Goal: Communication & Community: Answer question/provide support

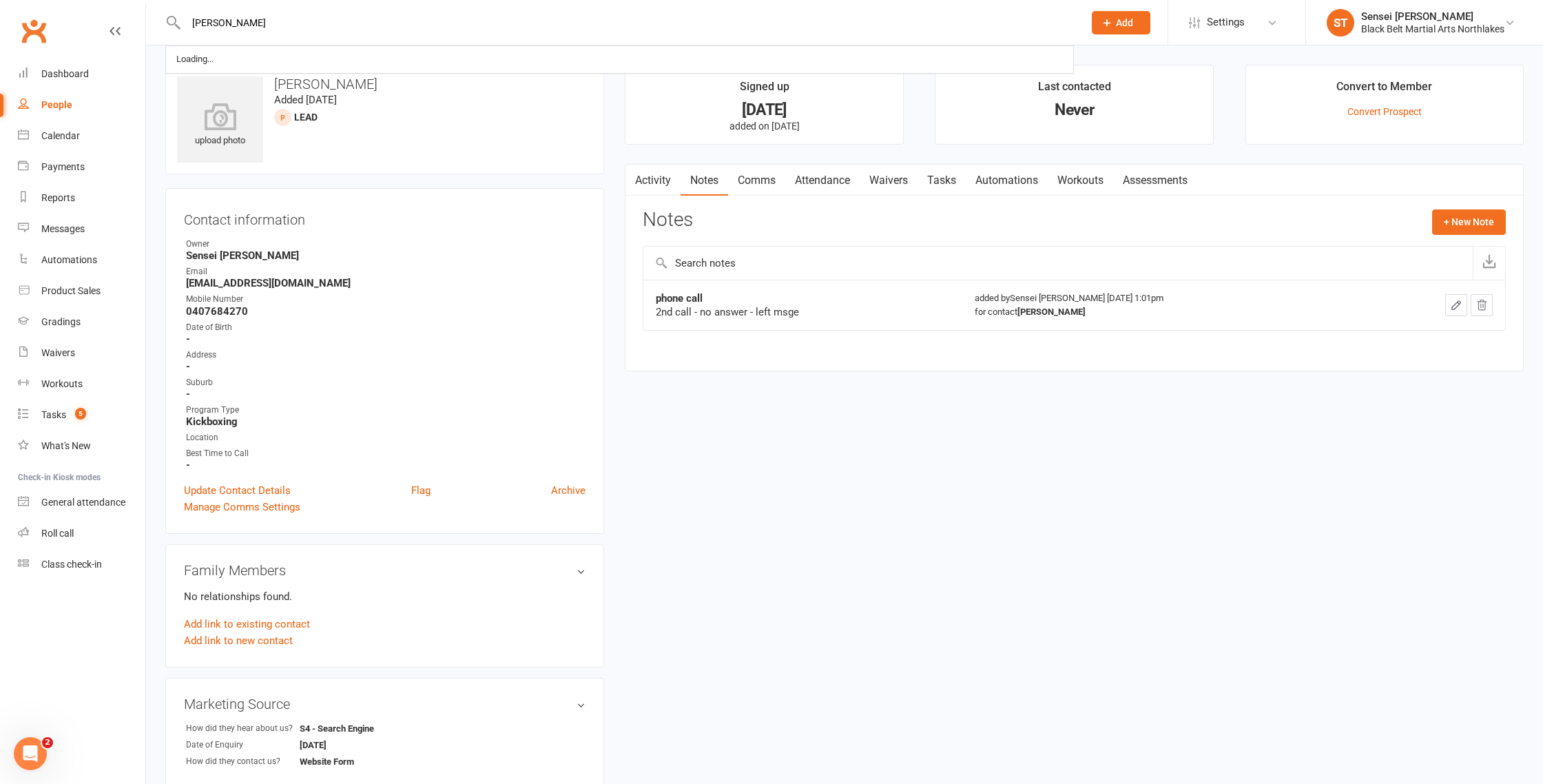
type input "[PERSON_NAME]"
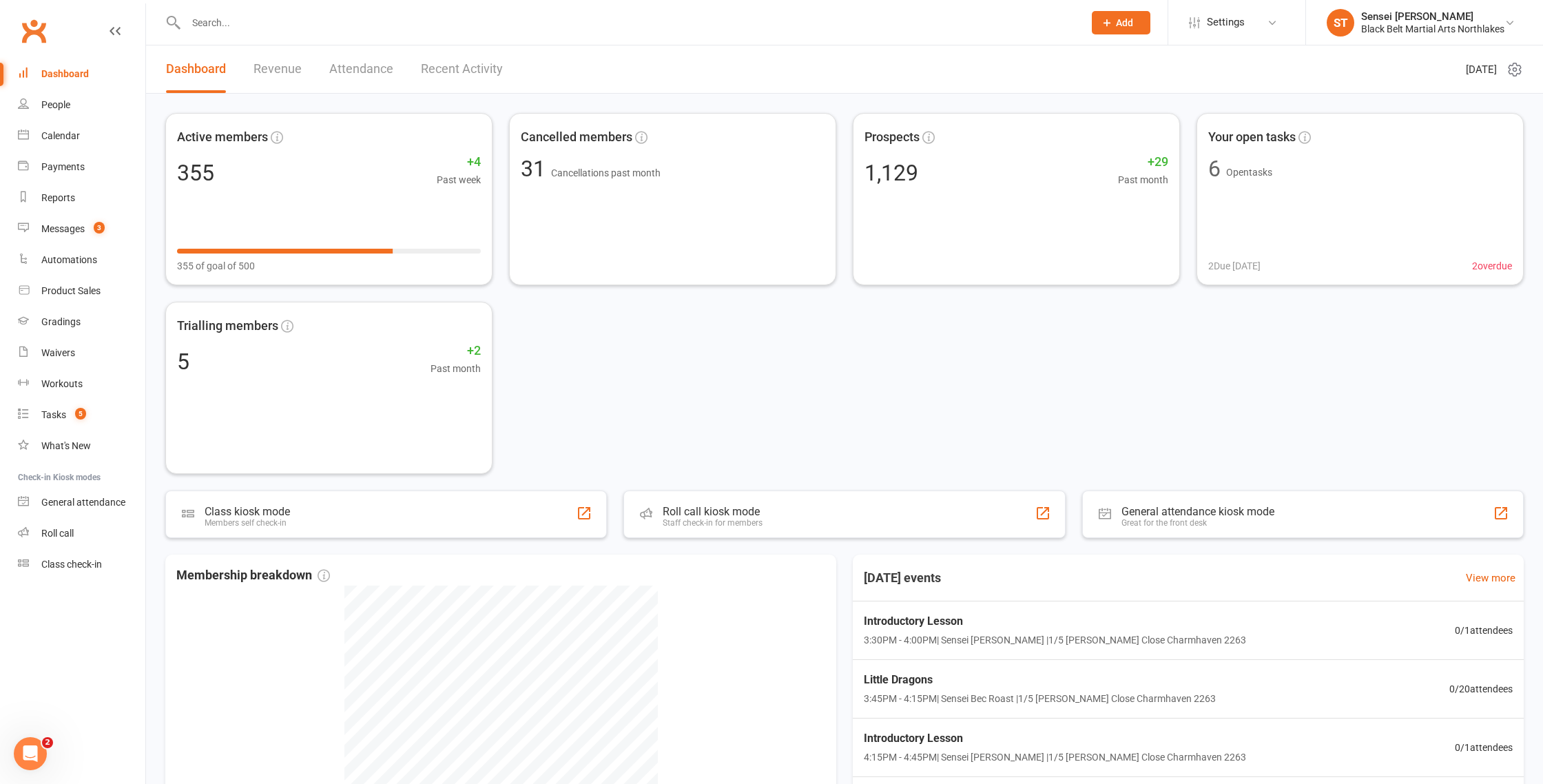
click at [277, 26] on input "text" at bounding box center [628, 23] width 892 height 19
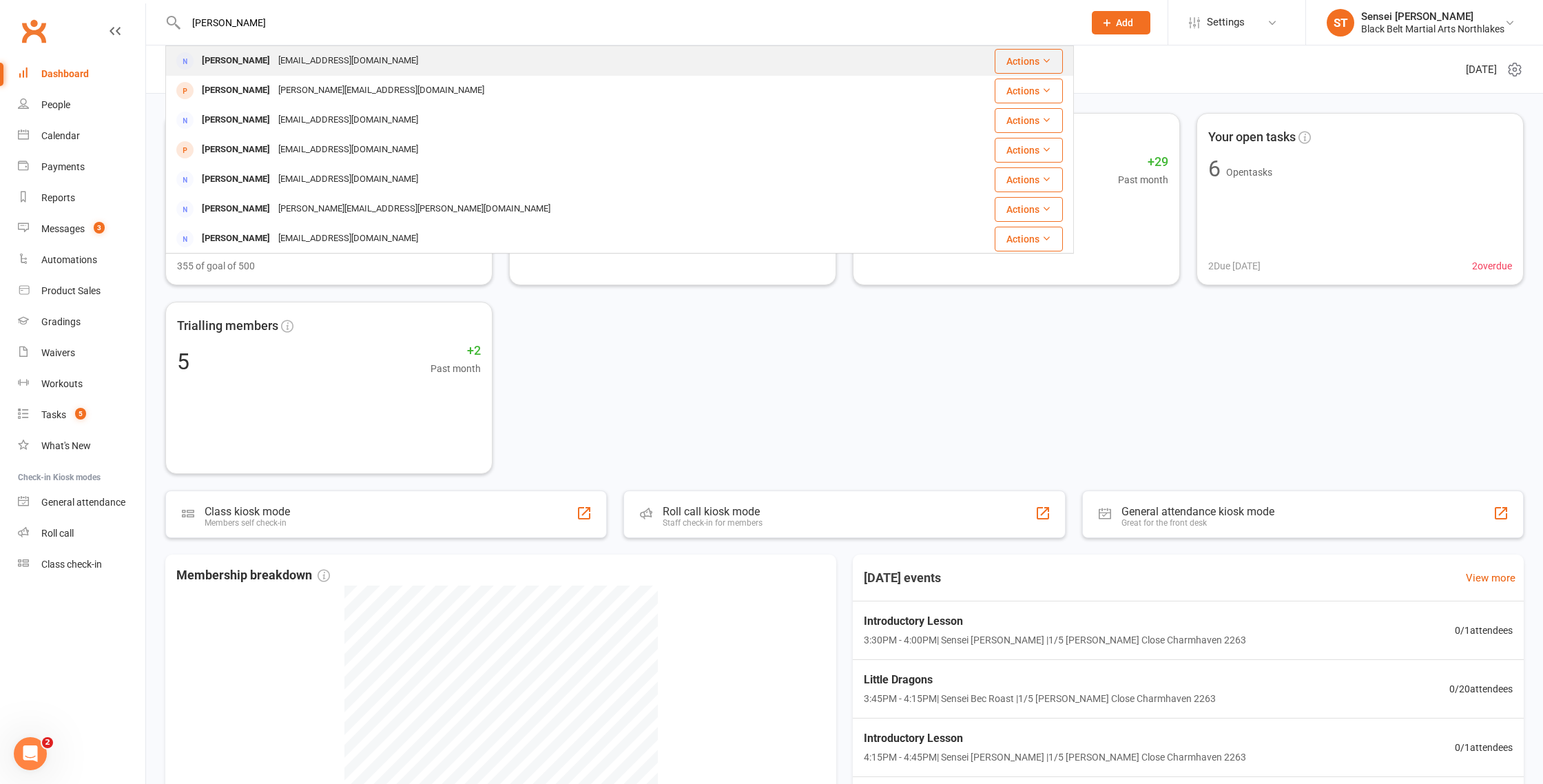
type input "[PERSON_NAME]"
click at [233, 61] on div "[PERSON_NAME]" at bounding box center [236, 60] width 76 height 20
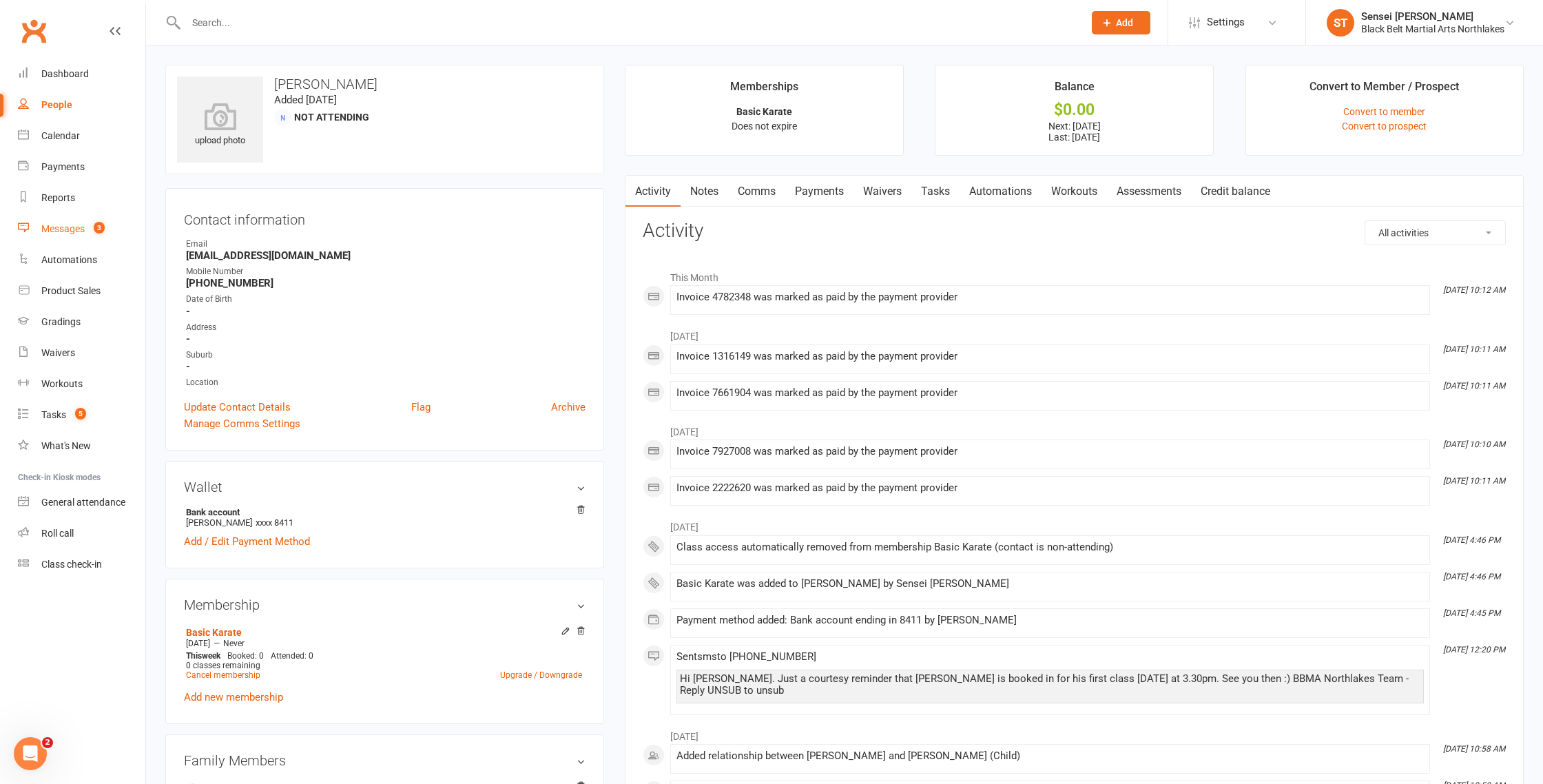
click at [56, 228] on div "Messages" at bounding box center [62, 228] width 43 height 11
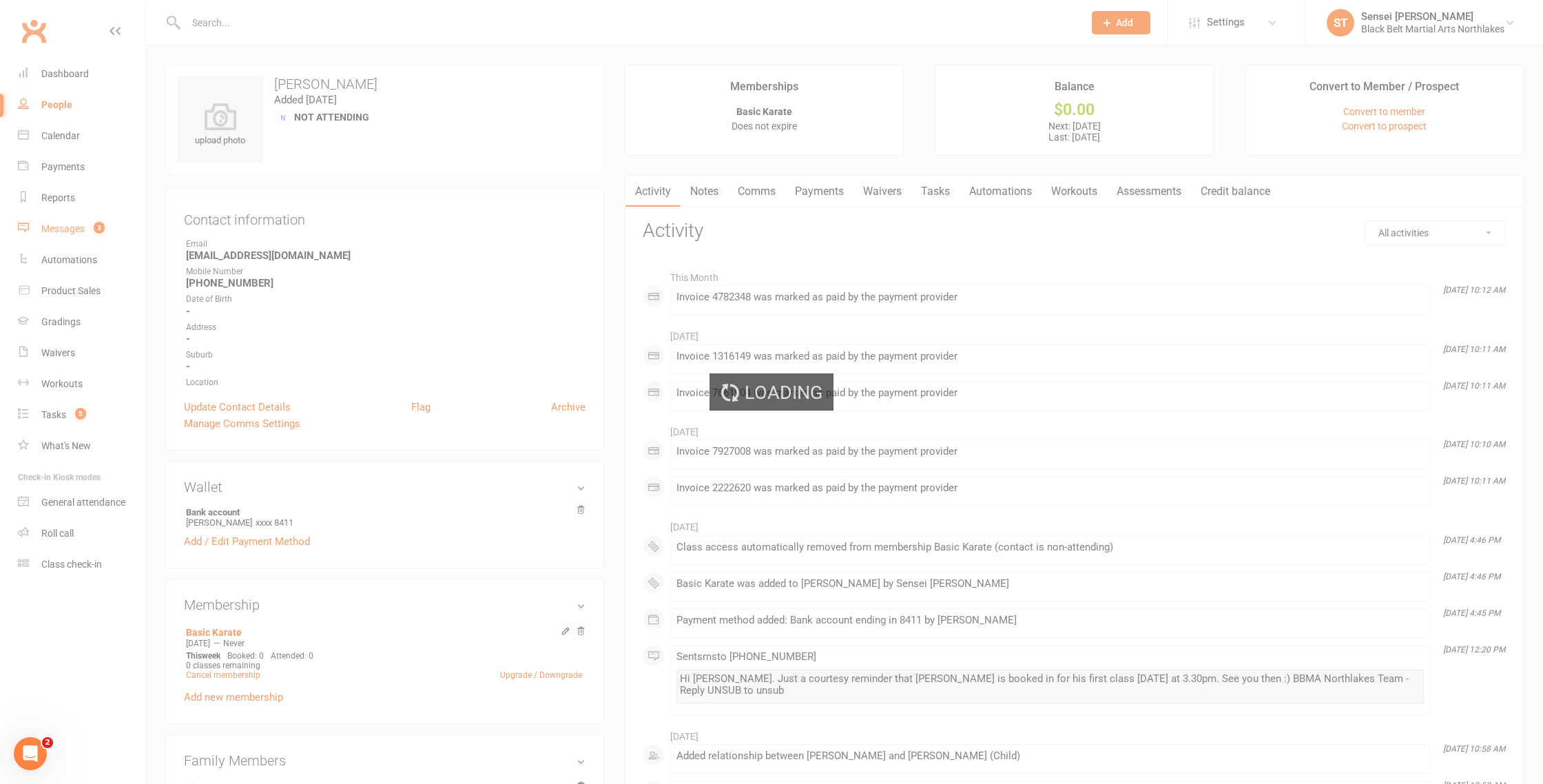
scroll to position [1, 0]
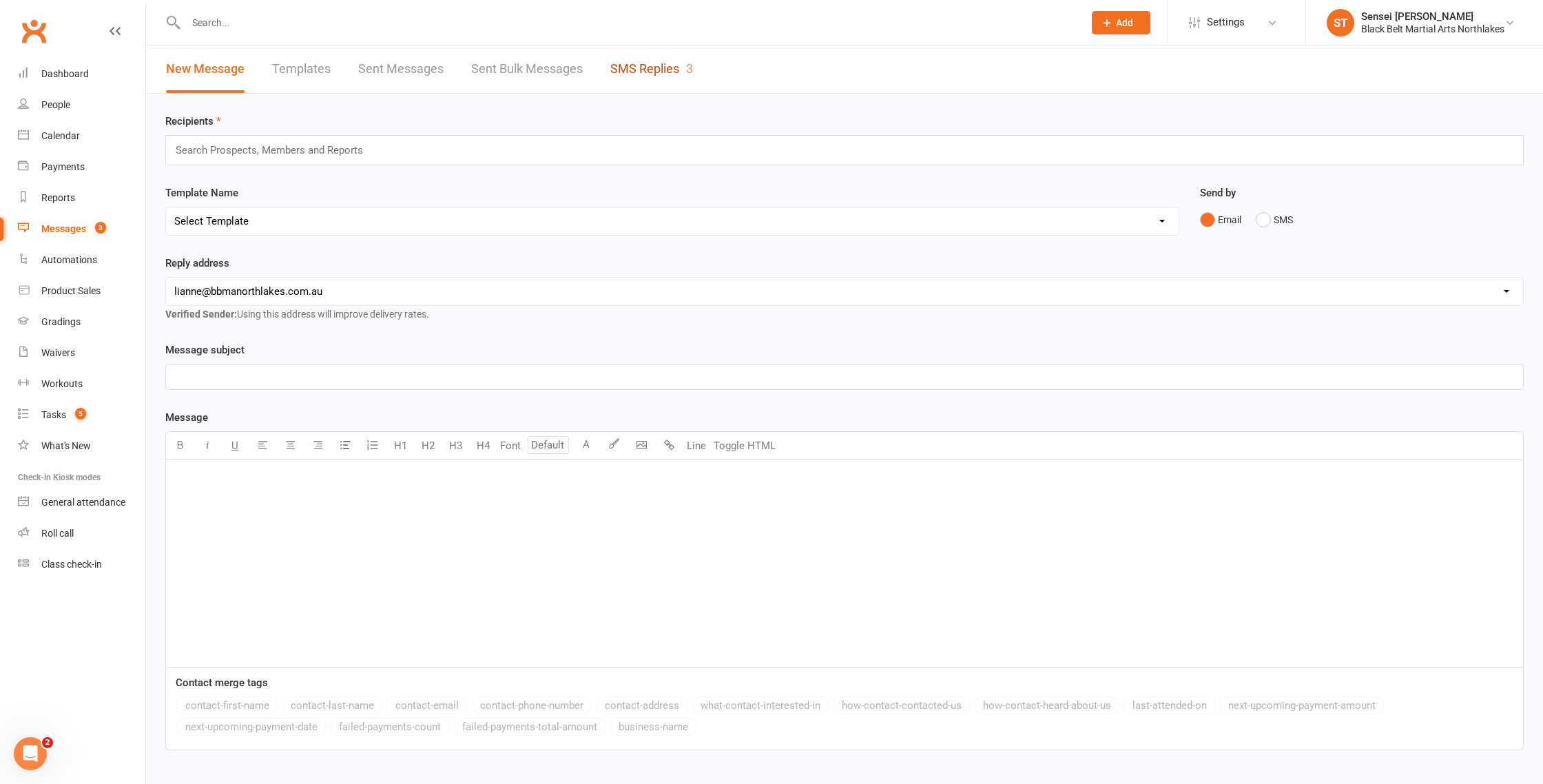
click at [638, 67] on link "SMS Replies 3" at bounding box center [652, 69] width 83 height 48
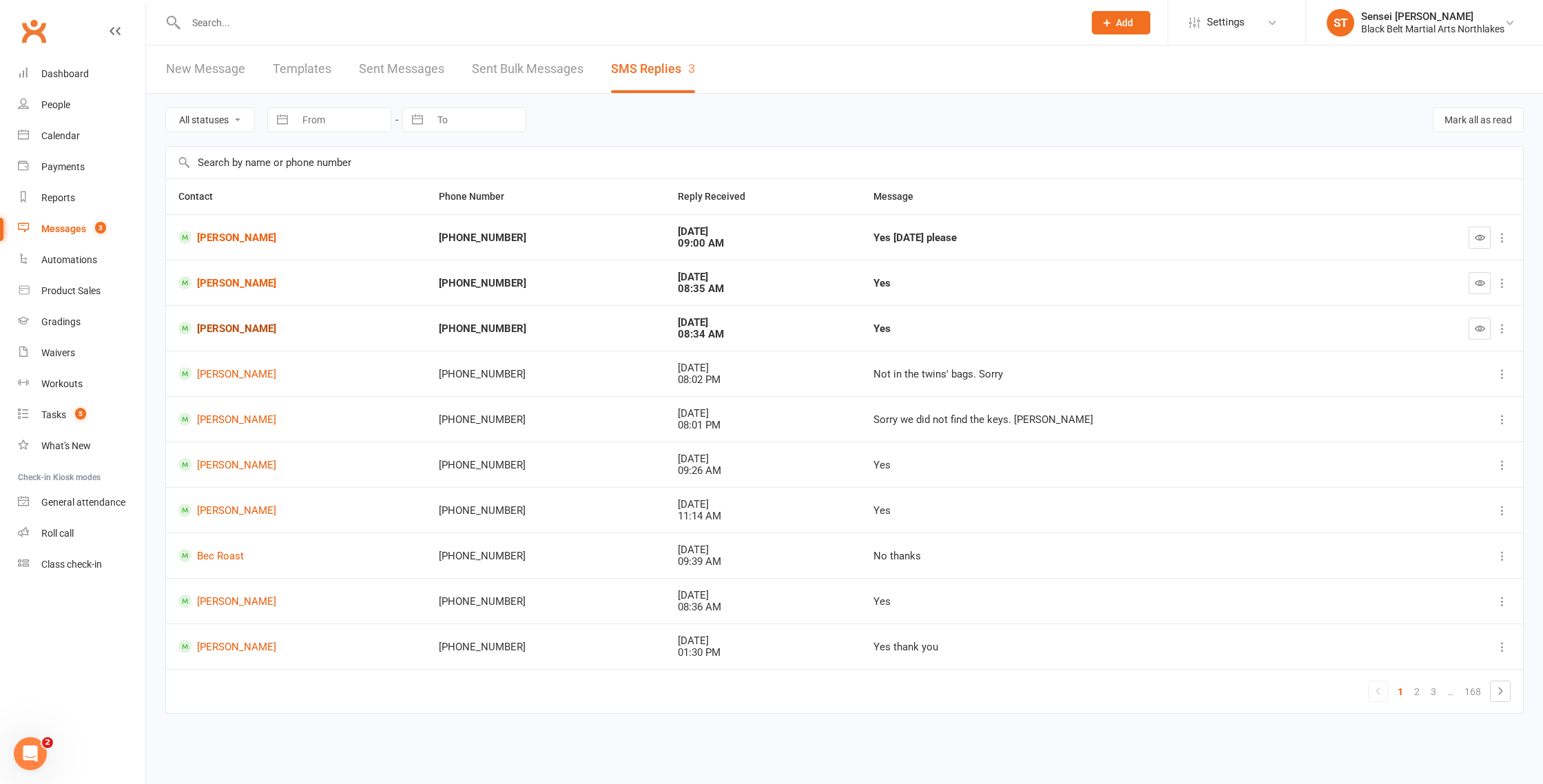
click at [226, 329] on link "[PERSON_NAME]" at bounding box center [296, 328] width 236 height 13
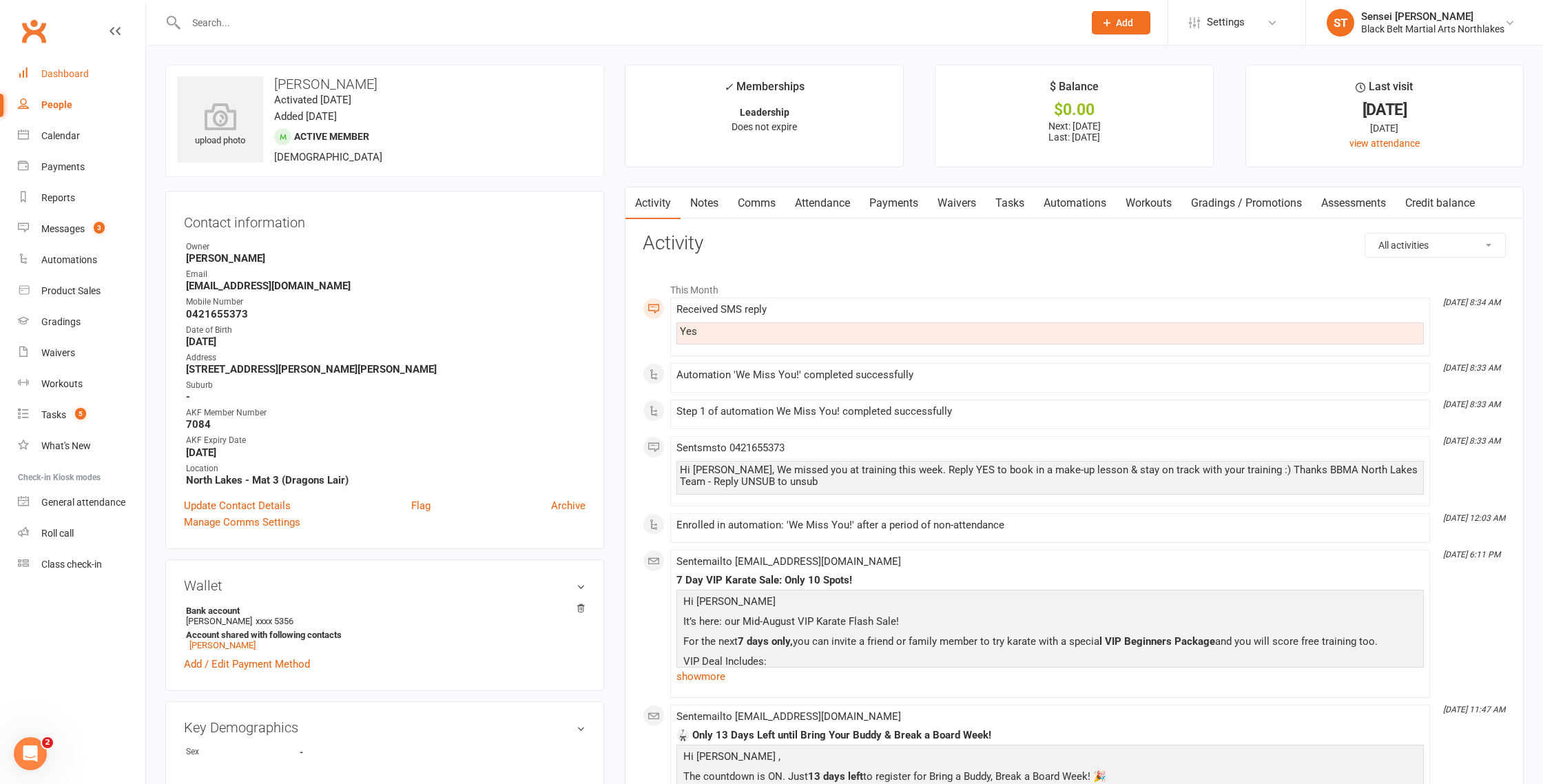
click at [62, 71] on div "Dashboard" at bounding box center [65, 73] width 48 height 11
